Goal: Navigation & Orientation: Find specific page/section

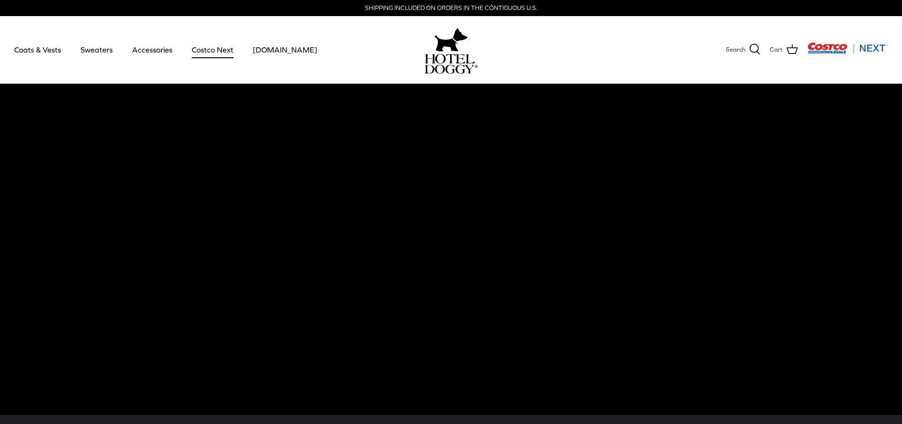
click at [213, 49] on link "Costco Next" at bounding box center [212, 50] width 59 height 32
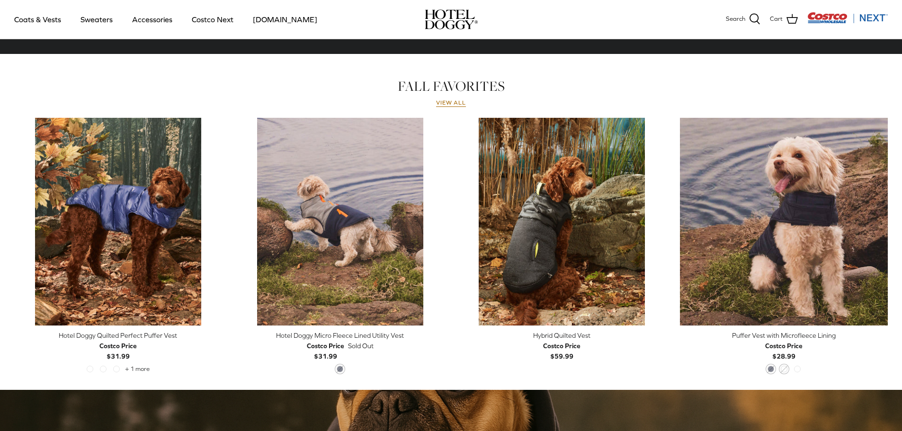
scroll to position [426, 0]
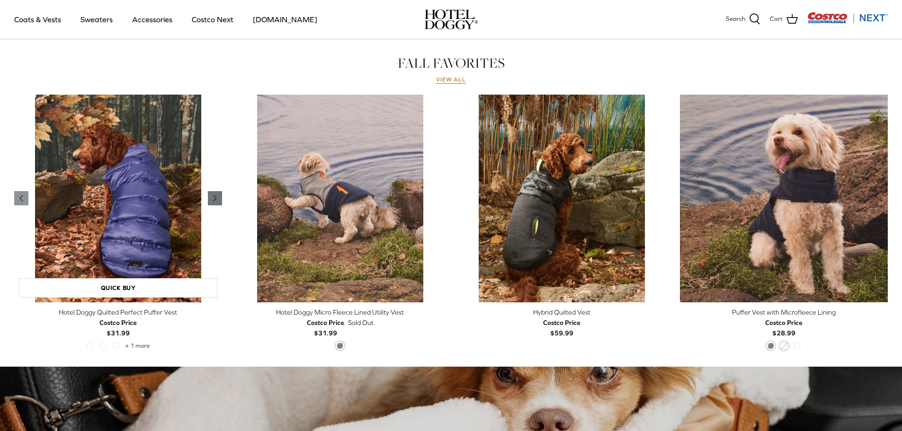
click at [214, 196] on icon "Right" at bounding box center [214, 198] width 11 height 11
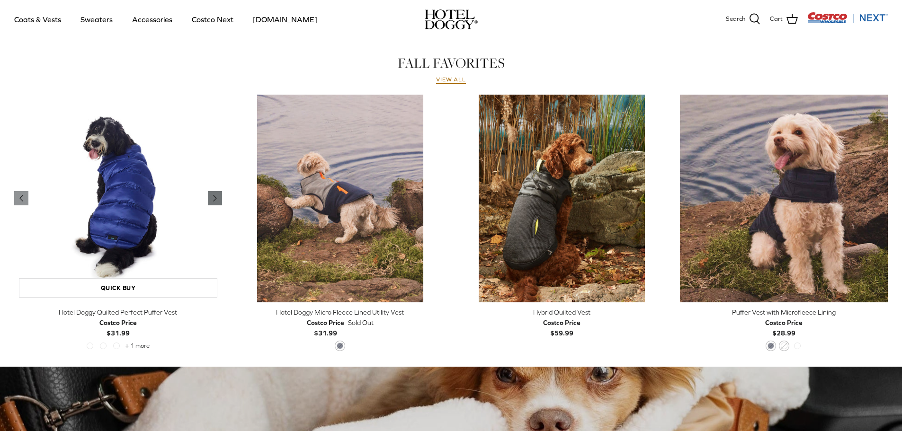
click at [214, 196] on icon "Right" at bounding box center [214, 198] width 11 height 11
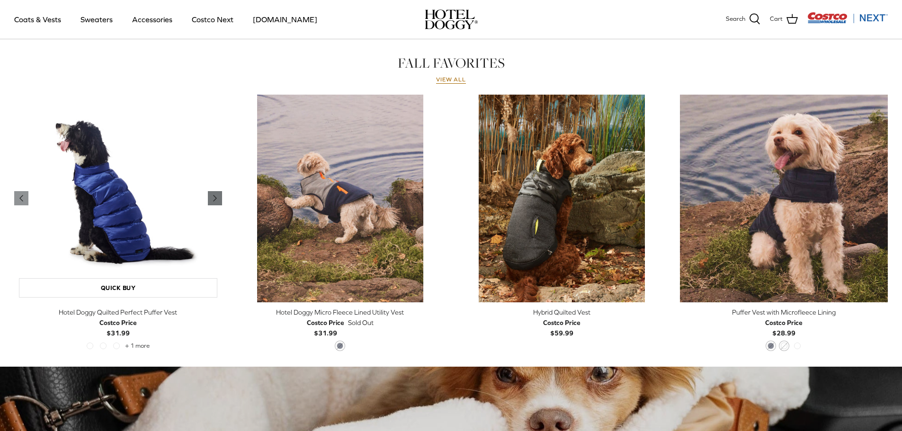
click at [214, 196] on icon "Right" at bounding box center [214, 198] width 11 height 11
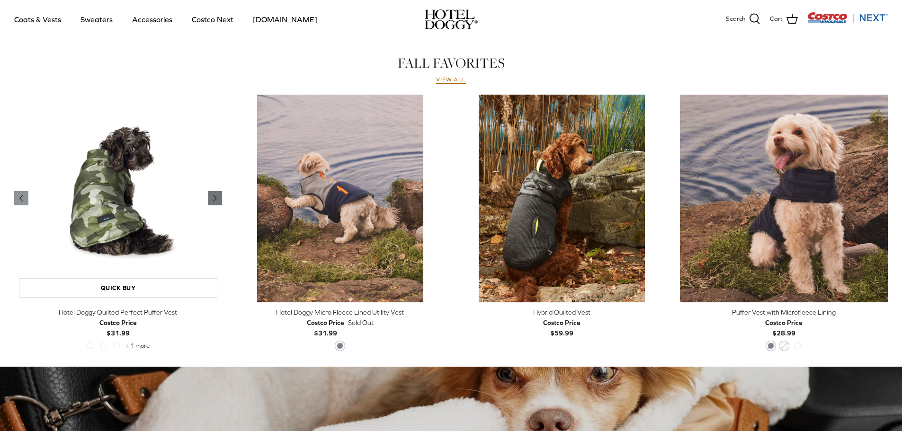
click at [214, 196] on icon "Right" at bounding box center [214, 198] width 11 height 11
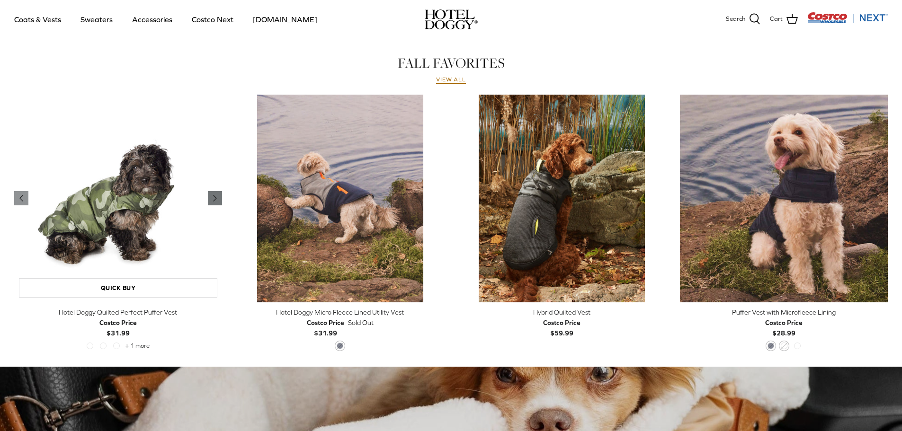
click at [214, 196] on icon "Right" at bounding box center [214, 198] width 11 height 11
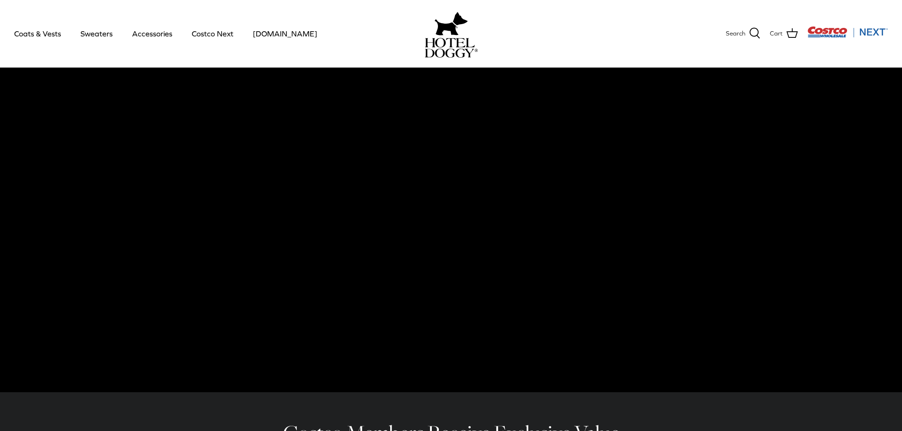
scroll to position [23, 0]
click at [33, 32] on link "Coats & Vests" at bounding box center [38, 34] width 64 height 32
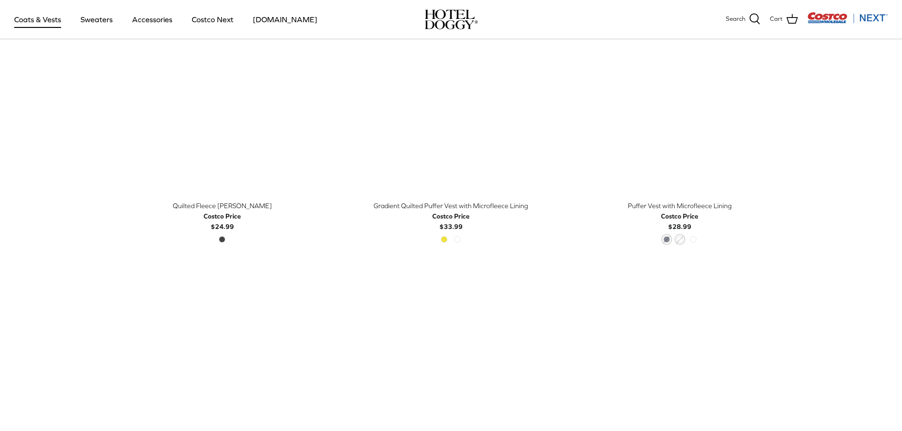
scroll to position [1468, 0]
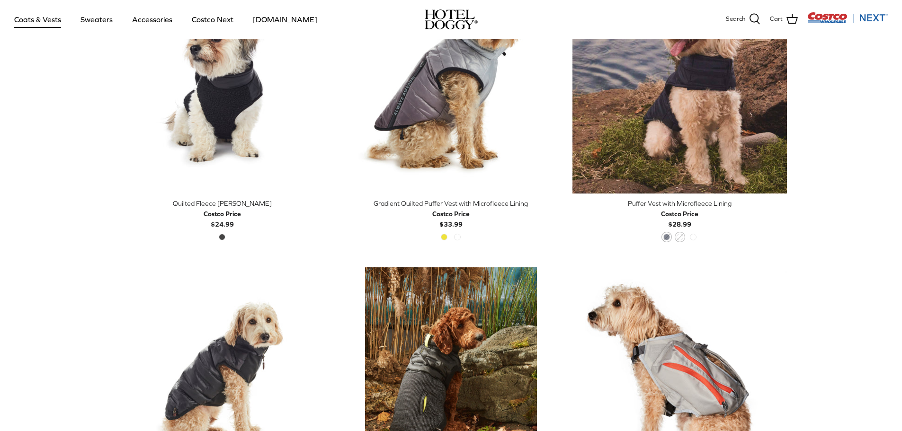
click at [440, 235] on div "Golden Kiwi High Rise" at bounding box center [451, 240] width 27 height 12
click at [452, 236] on div "Golden Kiwi High Rise" at bounding box center [451, 240] width 27 height 12
click at [456, 237] on span "High Rise" at bounding box center [457, 237] width 7 height 7
click at [459, 238] on span "High Rise" at bounding box center [457, 237] width 7 height 7
click at [450, 238] on div "Golden Kiwi High Rise" at bounding box center [451, 240] width 27 height 12
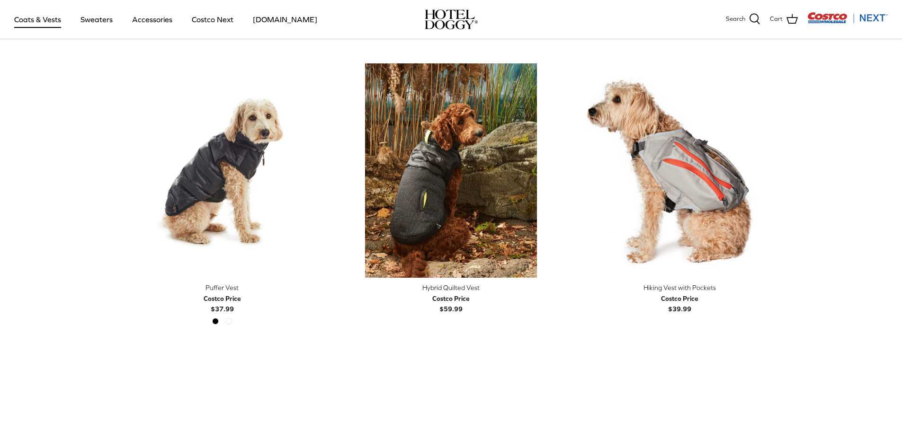
scroll to position [1705, 0]
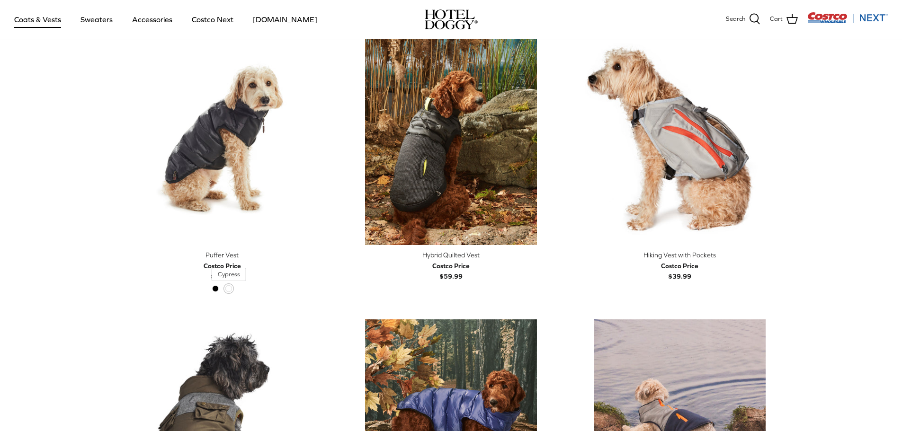
click at [231, 288] on span "Cypress" at bounding box center [228, 289] width 7 height 7
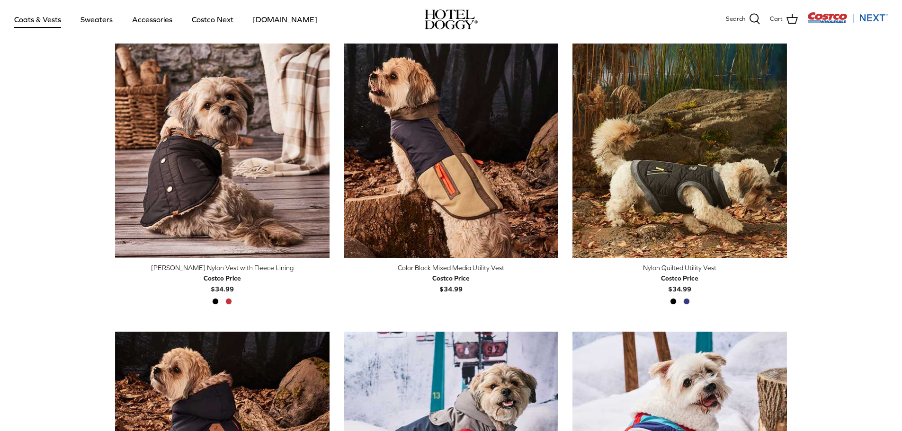
scroll to position [0, 0]
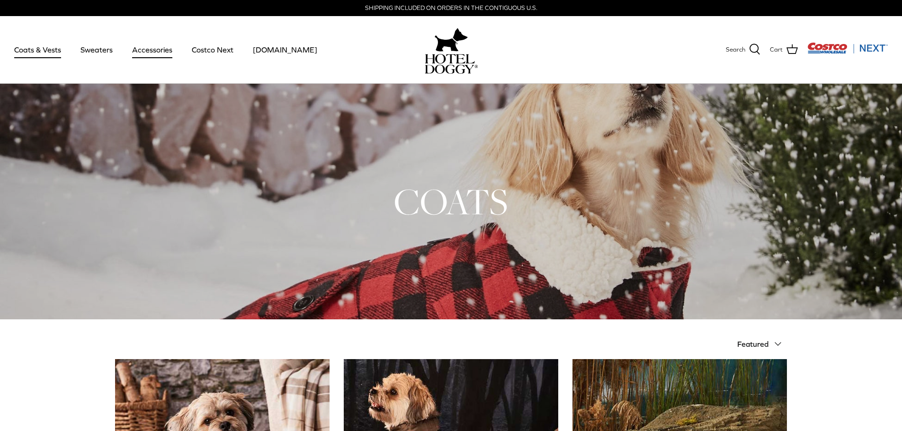
click at [159, 49] on link "Accessories" at bounding box center [152, 50] width 57 height 32
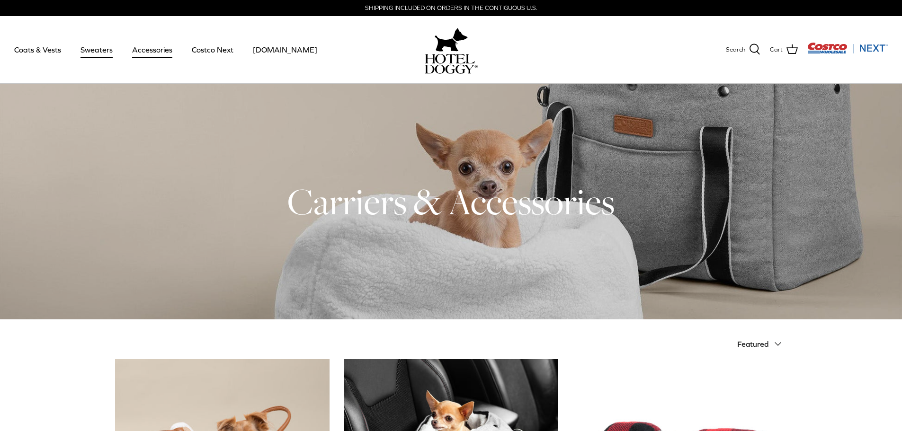
click at [94, 50] on link "Sweaters" at bounding box center [96, 50] width 49 height 32
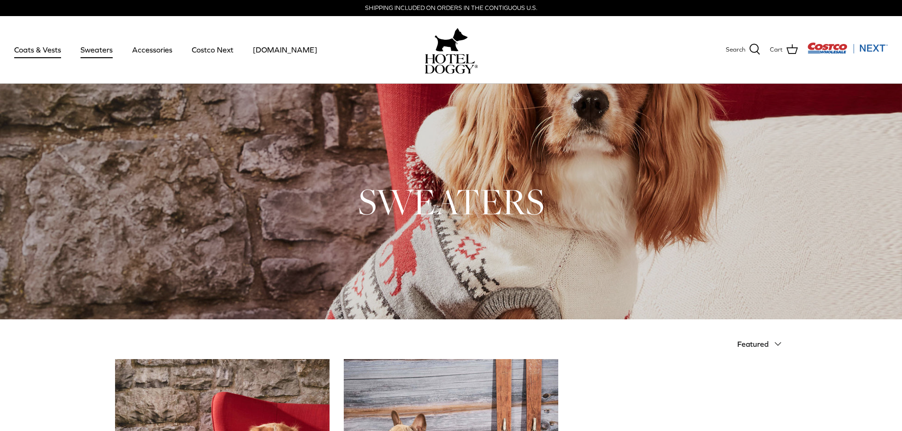
click at [35, 48] on link "Coats & Vests" at bounding box center [38, 50] width 64 height 32
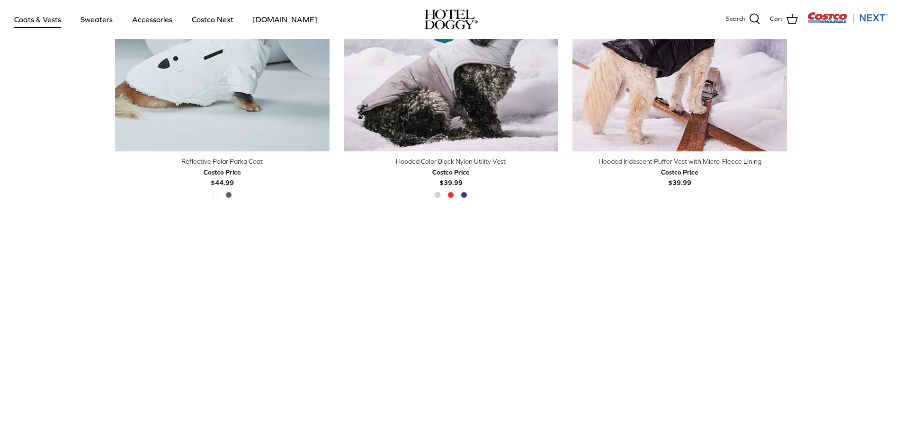
scroll to position [995, 0]
